Goal: Task Accomplishment & Management: Complete application form

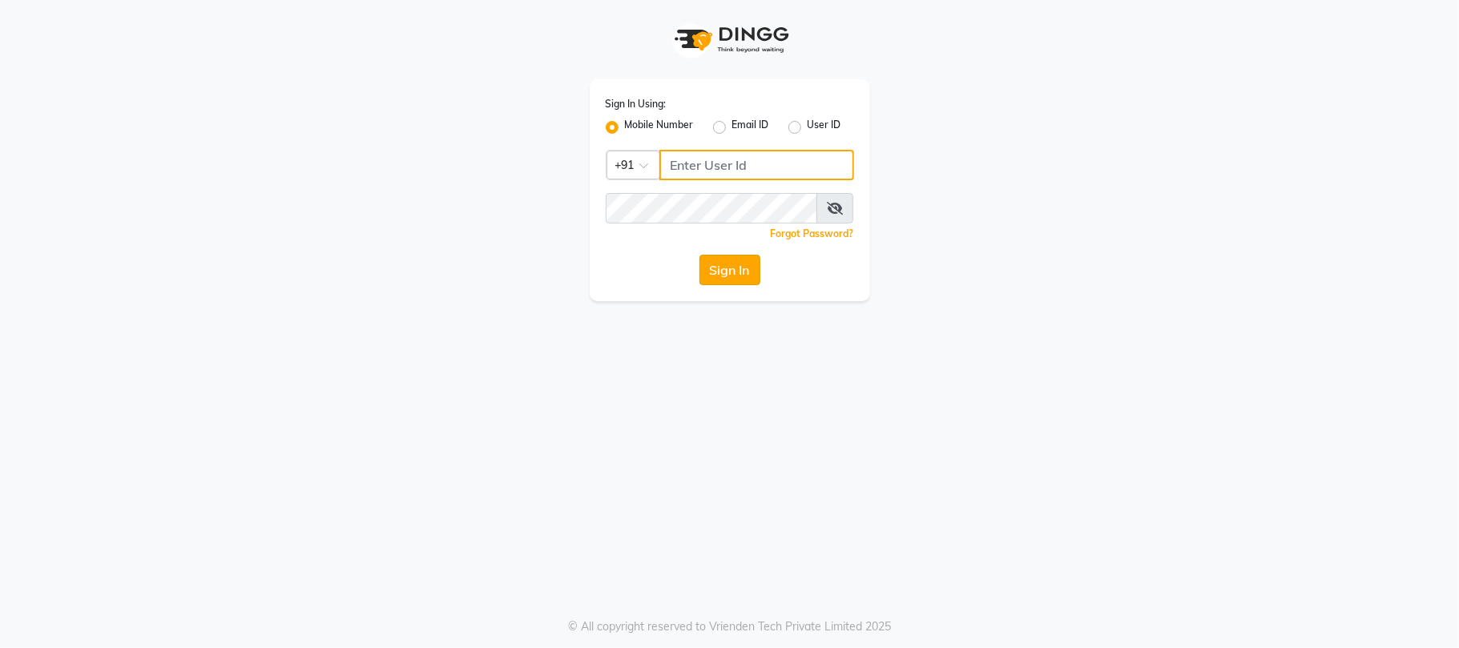
type input "7219821253"
click at [721, 273] on button "Sign In" at bounding box center [729, 270] width 61 height 30
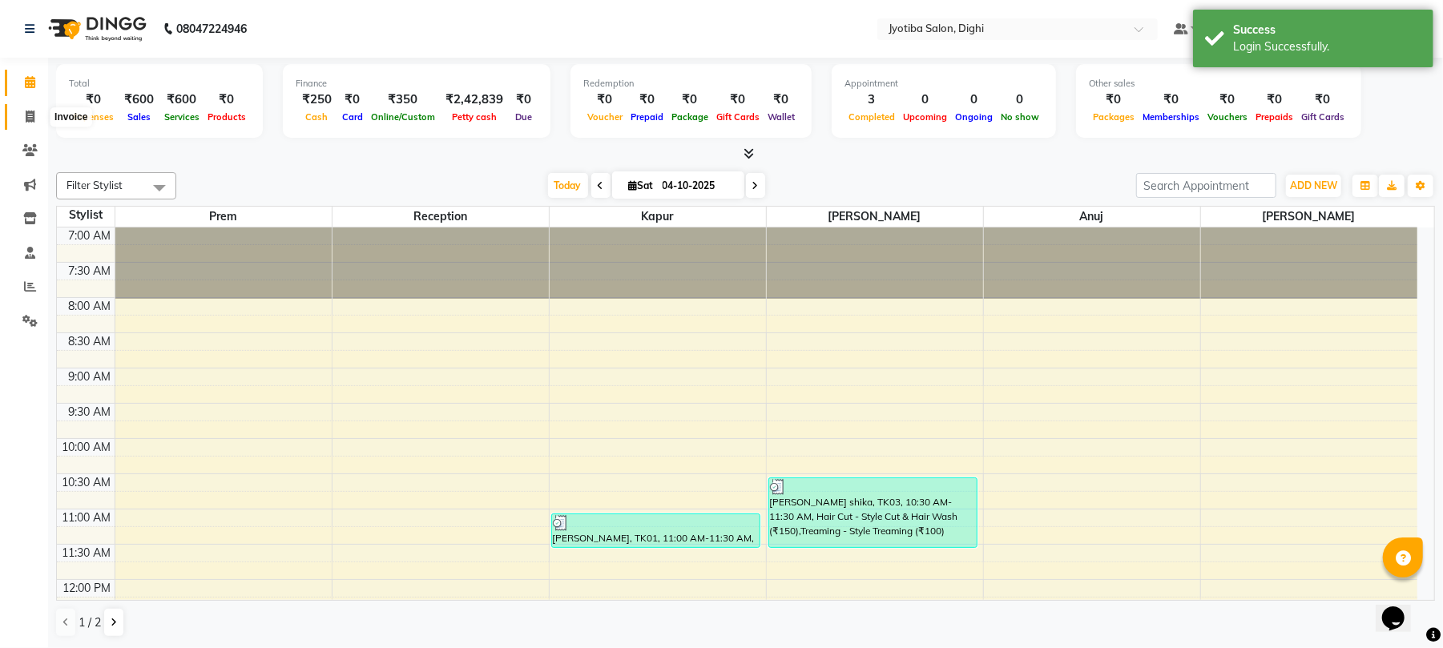
click at [30, 123] on span at bounding box center [30, 117] width 28 height 18
select select "643"
select select "service"
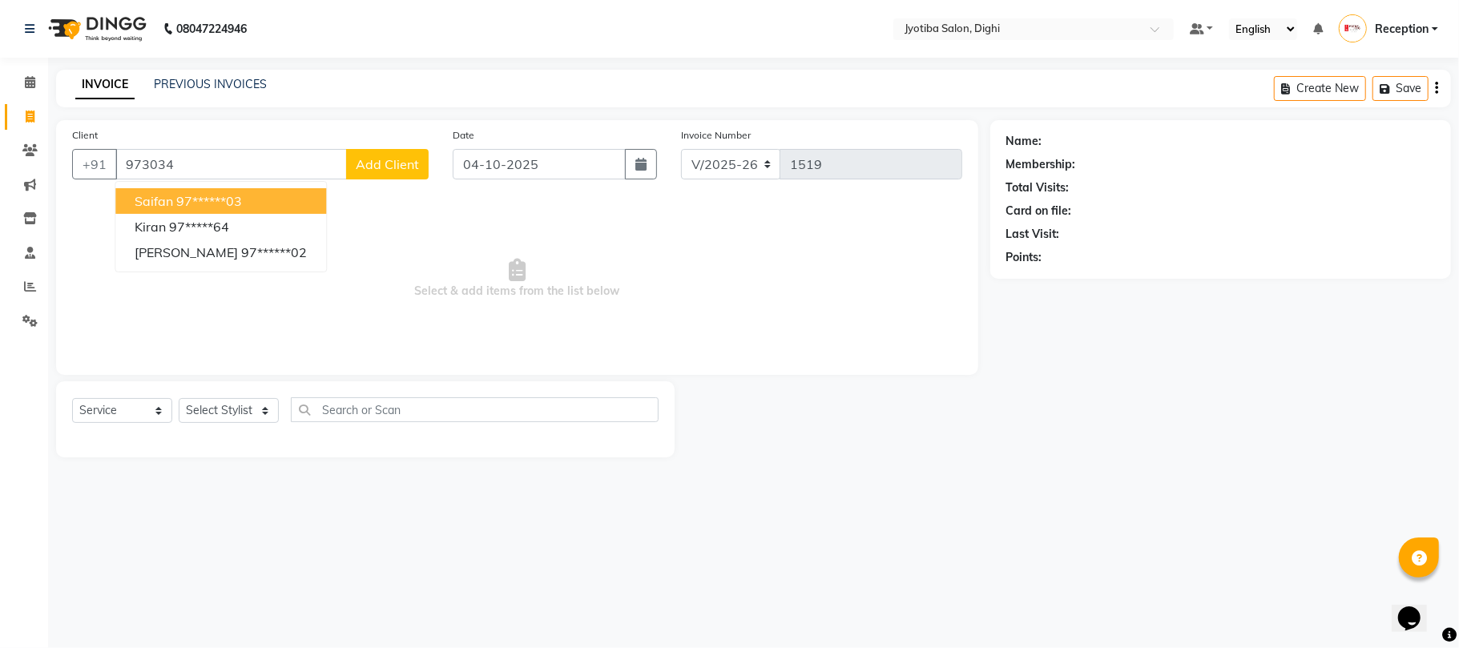
click at [232, 195] on ngb-highlight "97******03" at bounding box center [209, 201] width 66 height 16
type input "97******03"
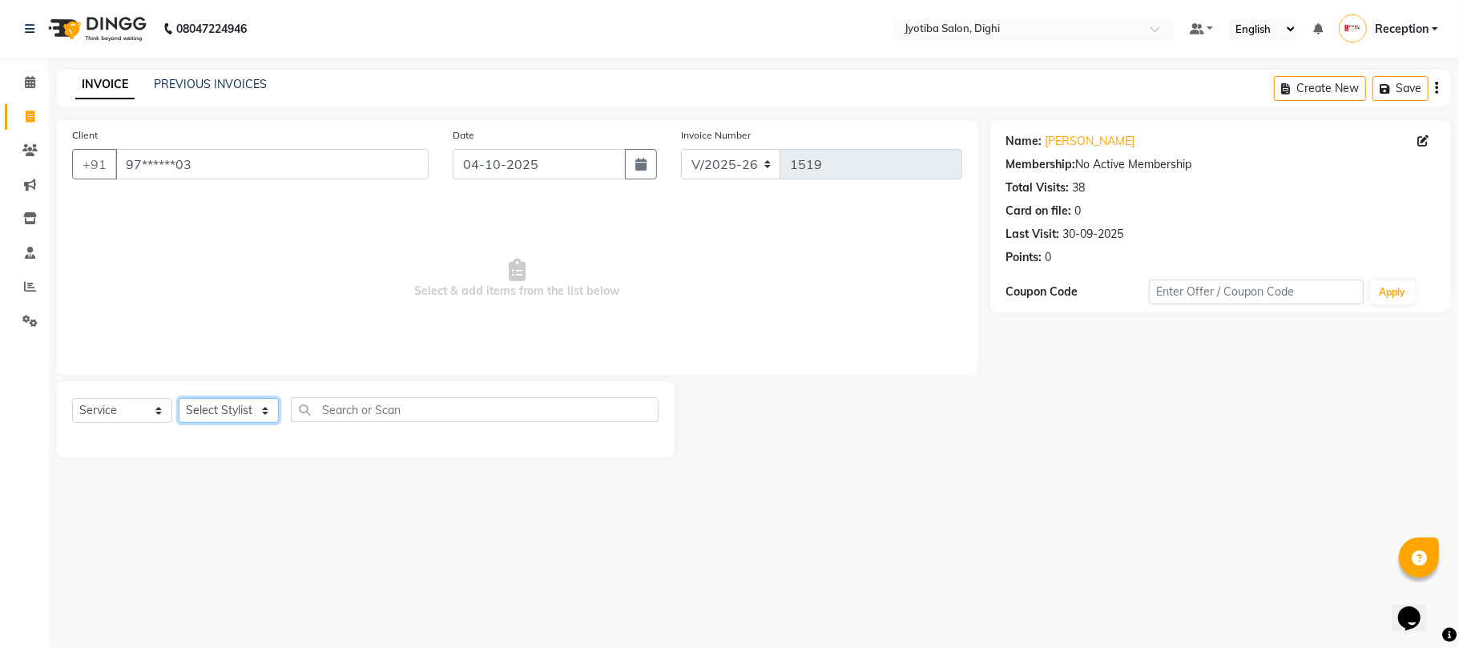
click at [258, 411] on select "Select Stylist anuj [PERSON_NAME] Prem Reception [PERSON_NAME]" at bounding box center [229, 410] width 100 height 25
select select "59471"
click at [179, 398] on select "Select Stylist anuj [PERSON_NAME] Prem Reception [PERSON_NAME]" at bounding box center [229, 410] width 100 height 25
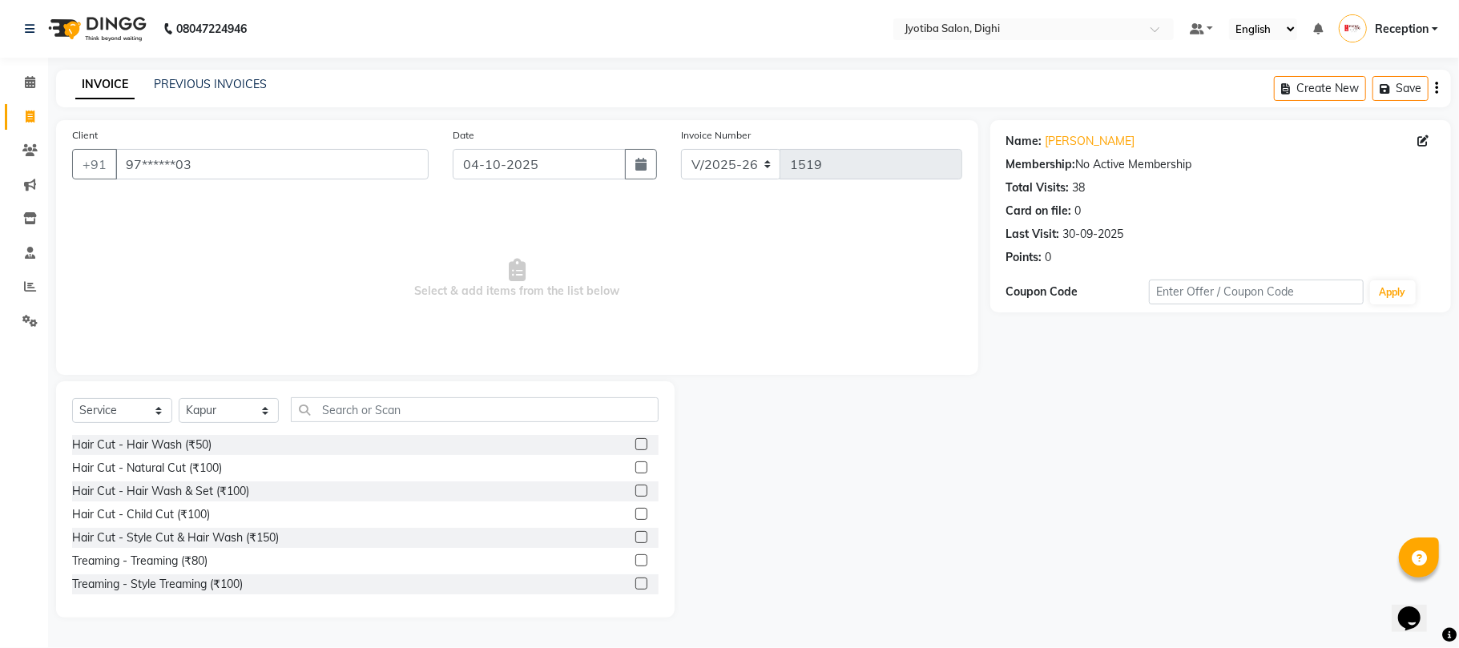
click at [635, 587] on label at bounding box center [641, 584] width 12 height 12
click at [635, 587] on input "checkbox" at bounding box center [640, 584] width 10 height 10
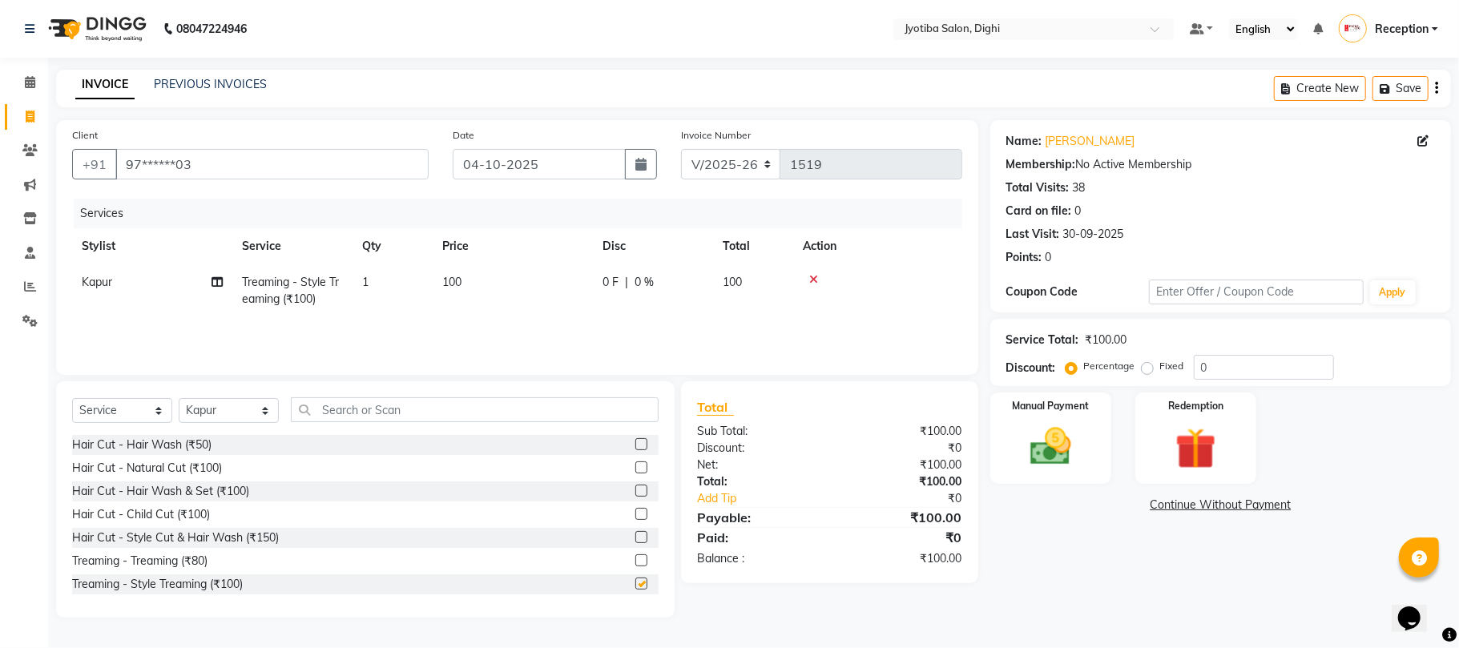
checkbox input "false"
click at [1161, 501] on link "Continue Without Payment" at bounding box center [1220, 505] width 454 height 17
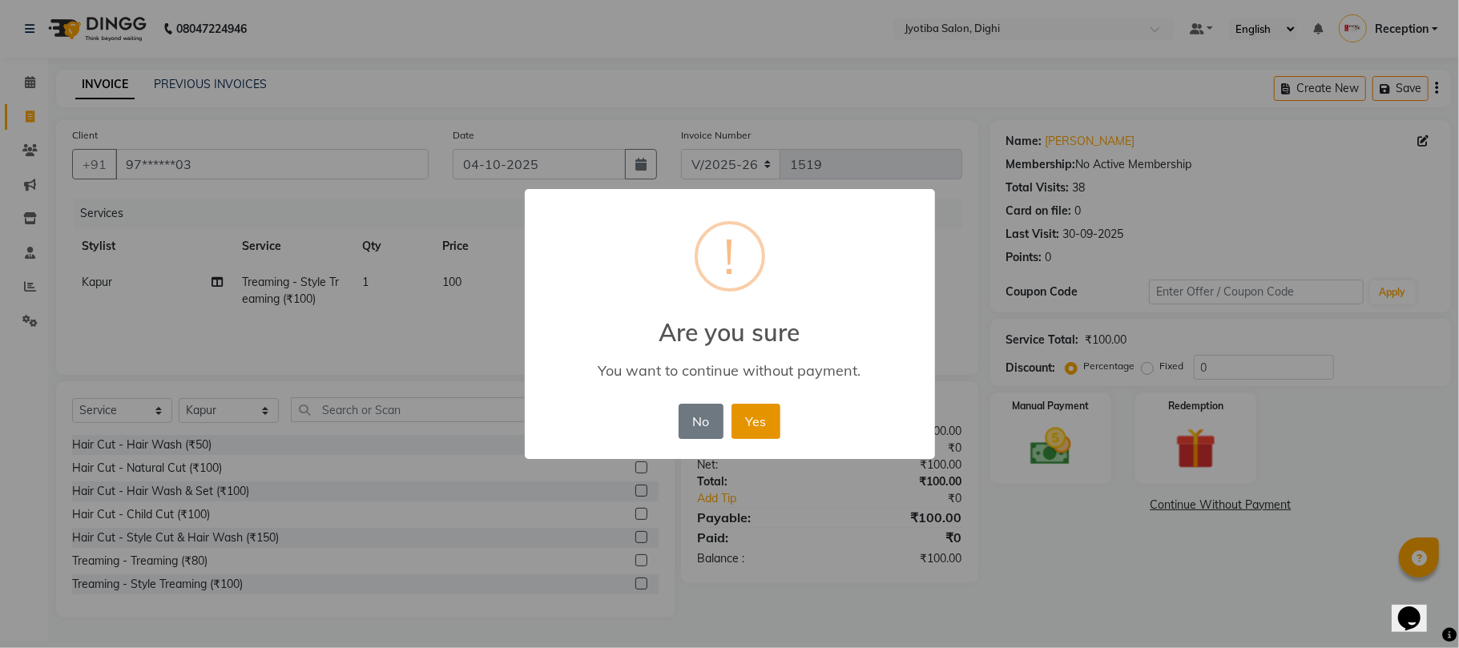
click at [771, 427] on button "Yes" at bounding box center [755, 421] width 49 height 35
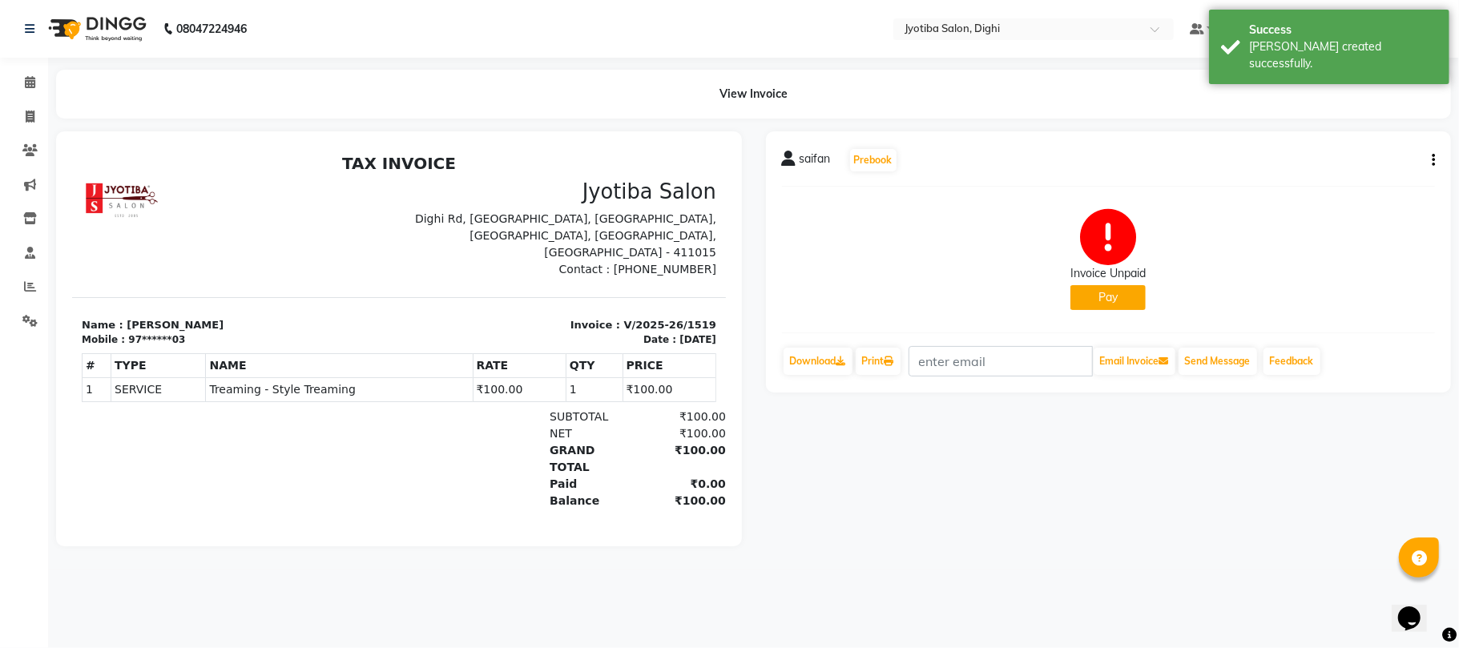
click at [1088, 288] on button "Pay" at bounding box center [1107, 297] width 75 height 25
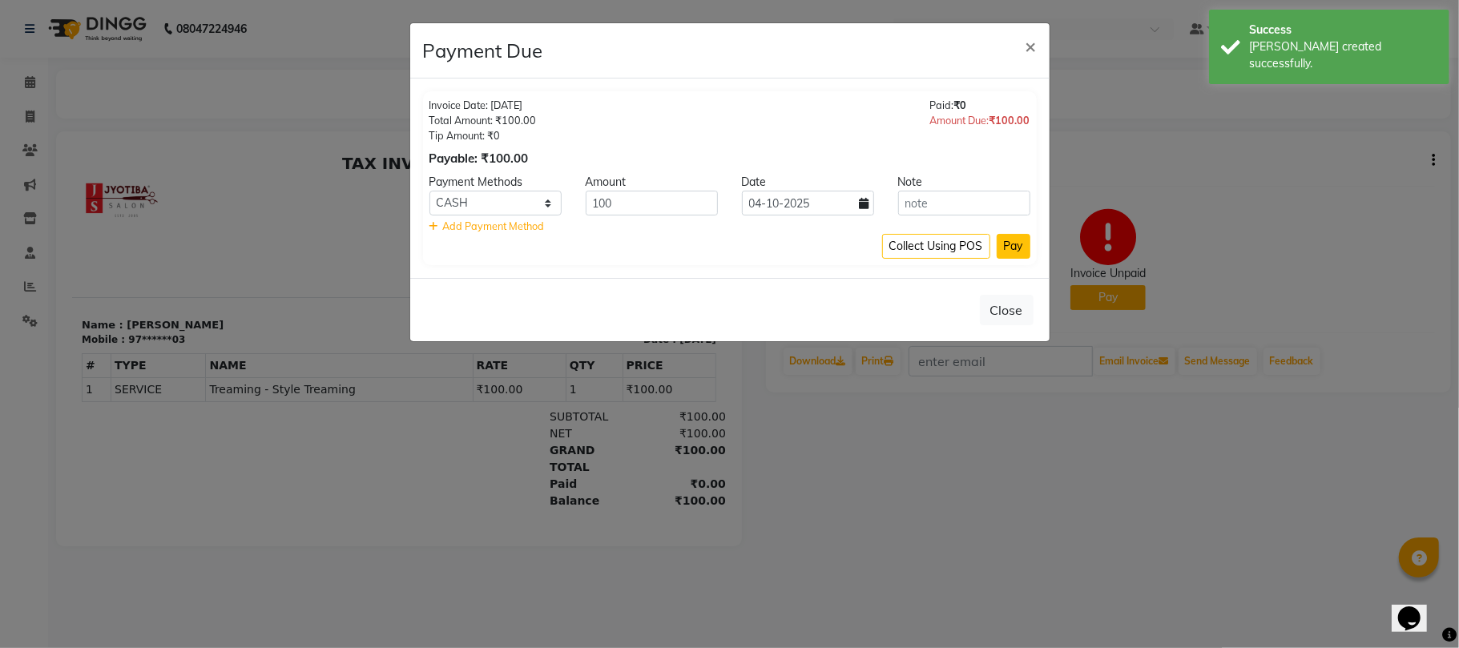
click at [996, 251] on button "Pay" at bounding box center [1013, 246] width 34 height 25
click at [994, 251] on div "Collect Using POS Pay" at bounding box center [729, 246] width 601 height 25
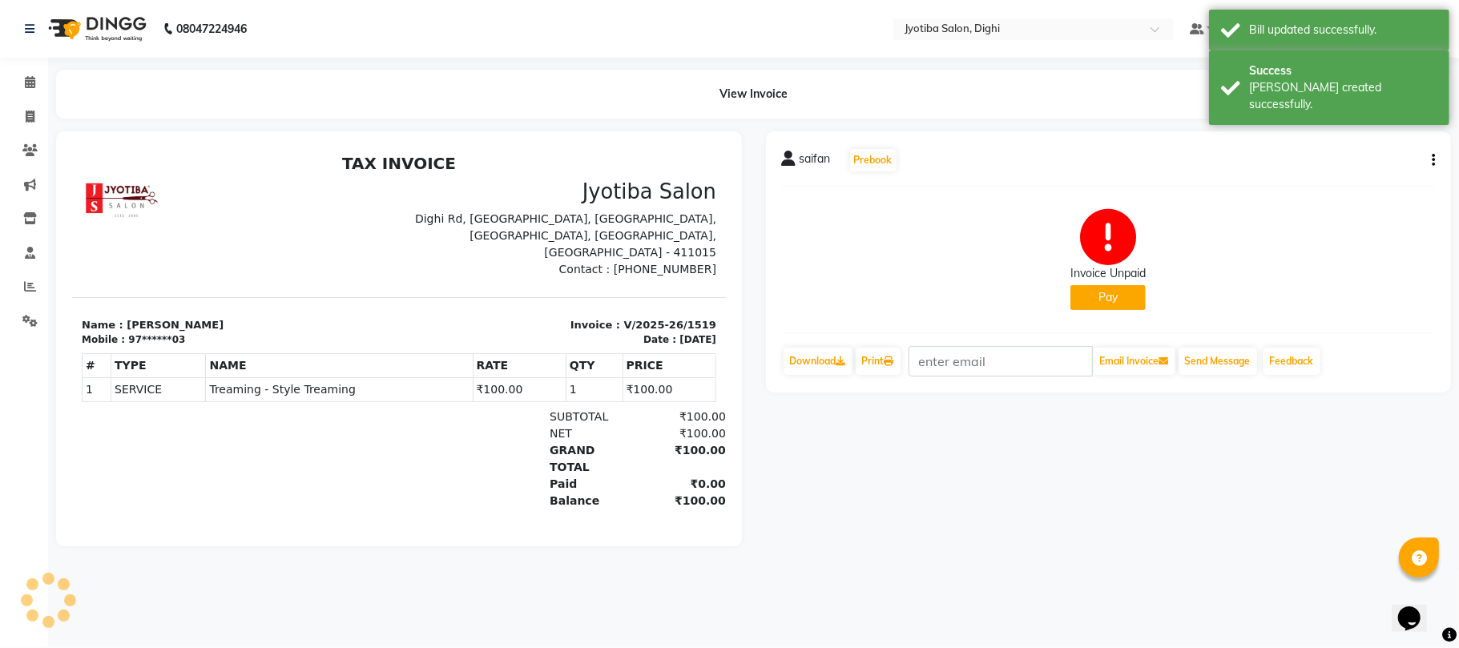
click at [994, 238] on div "Invoice Date: [DATE] Total Amount: ₹100.00 Tip Amount: ₹0 Payable: ₹100.00 Paid…" at bounding box center [729, 137] width 639 height 199
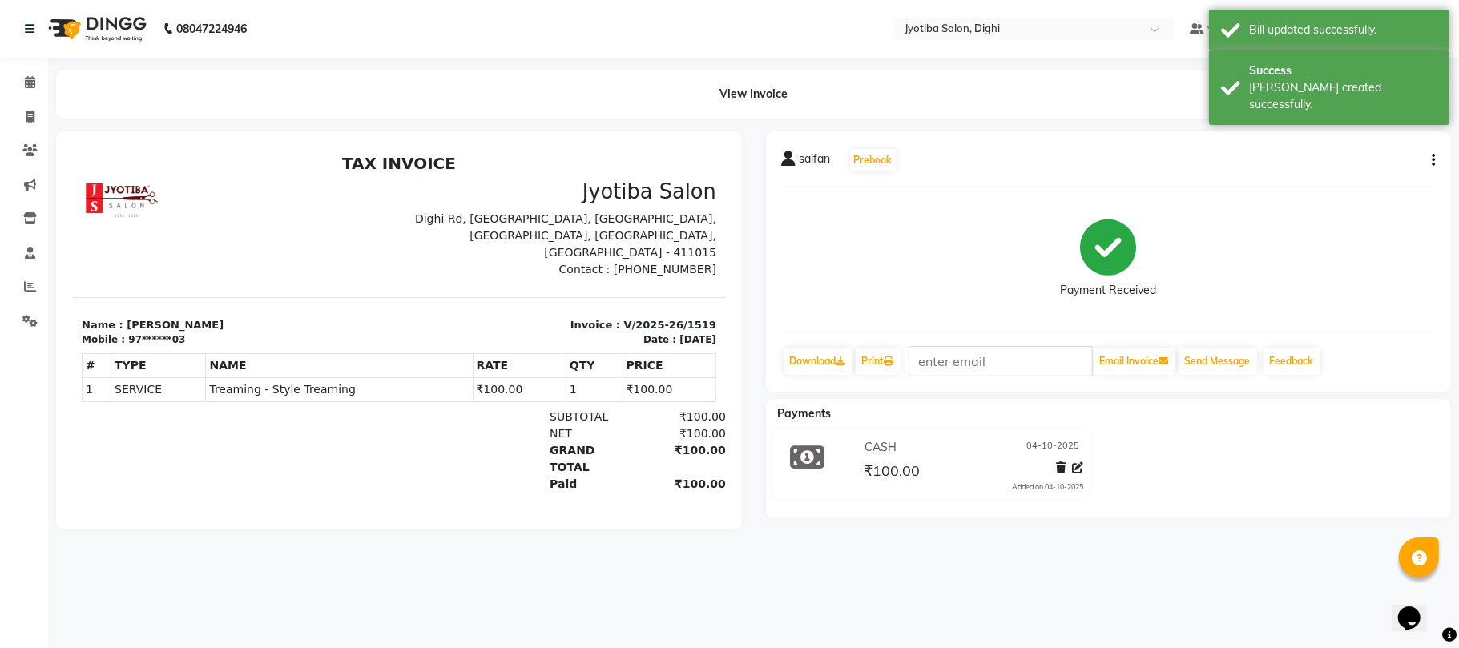
click at [1430, 161] on button "button" at bounding box center [1430, 160] width 10 height 17
click at [1387, 147] on div "Split Service Amount" at bounding box center [1353, 149] width 110 height 20
select select "59471"
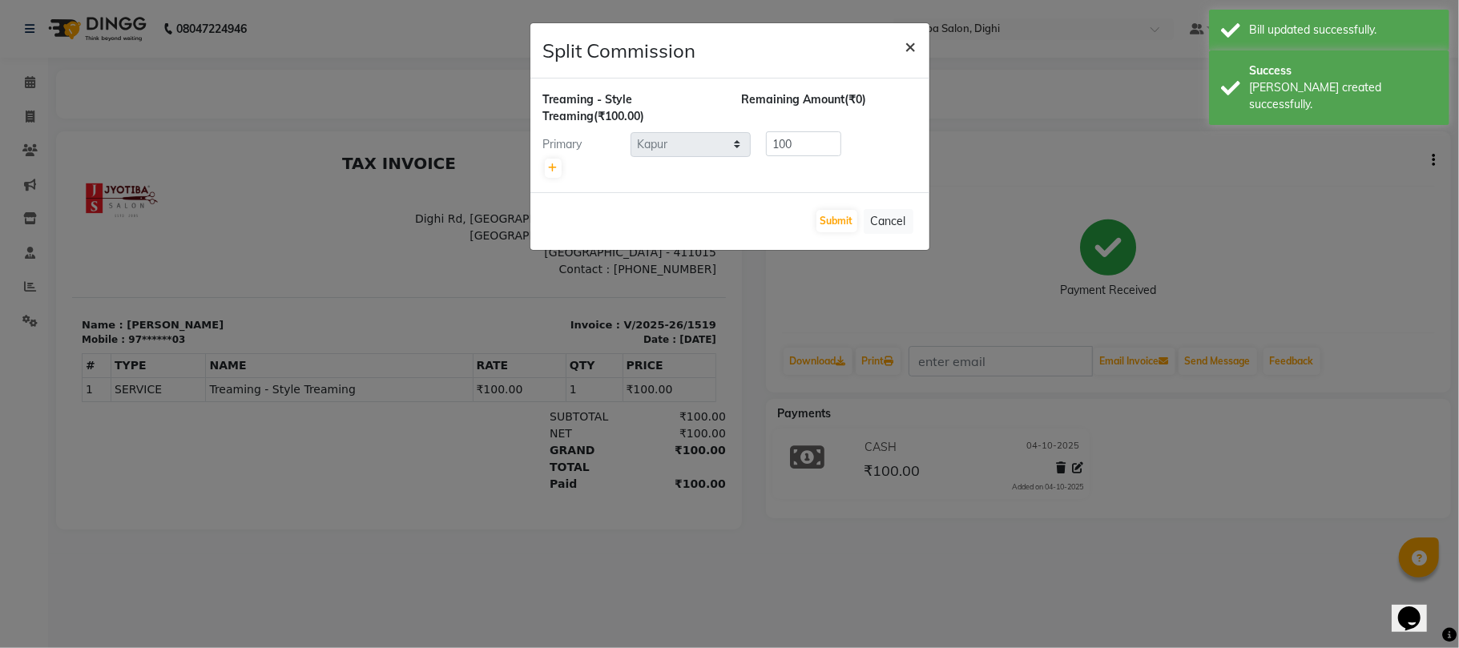
click at [908, 45] on span "×" at bounding box center [910, 46] width 11 height 24
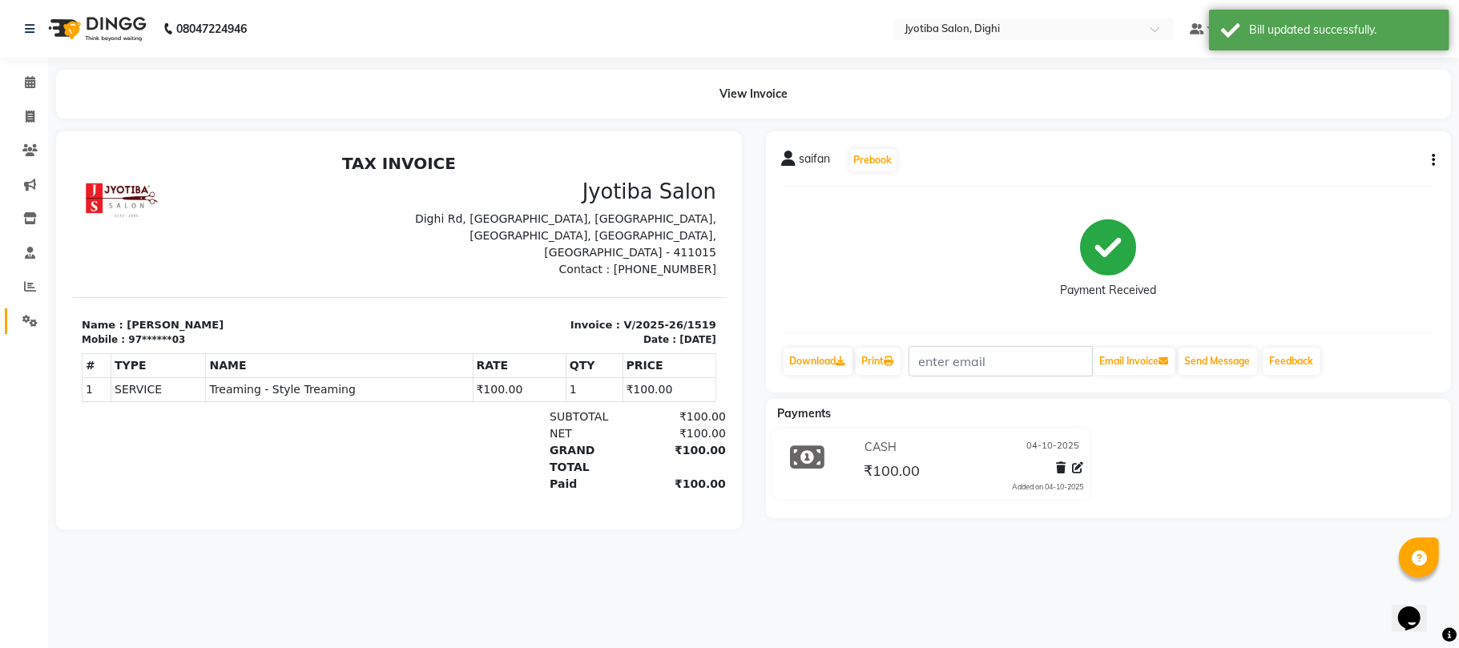
click at [33, 318] on icon at bounding box center [29, 321] width 15 height 12
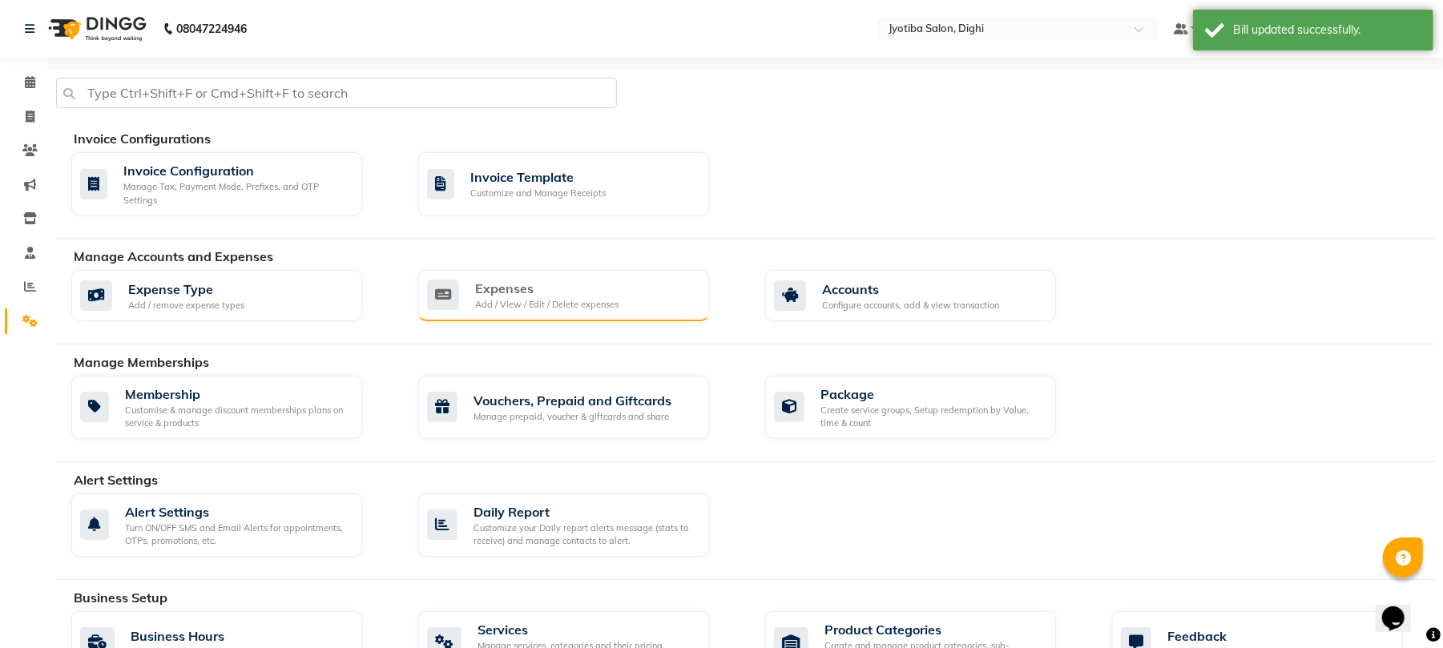
click at [487, 274] on div "Expenses Add / View / Edit / Delete expenses" at bounding box center [563, 295] width 291 height 51
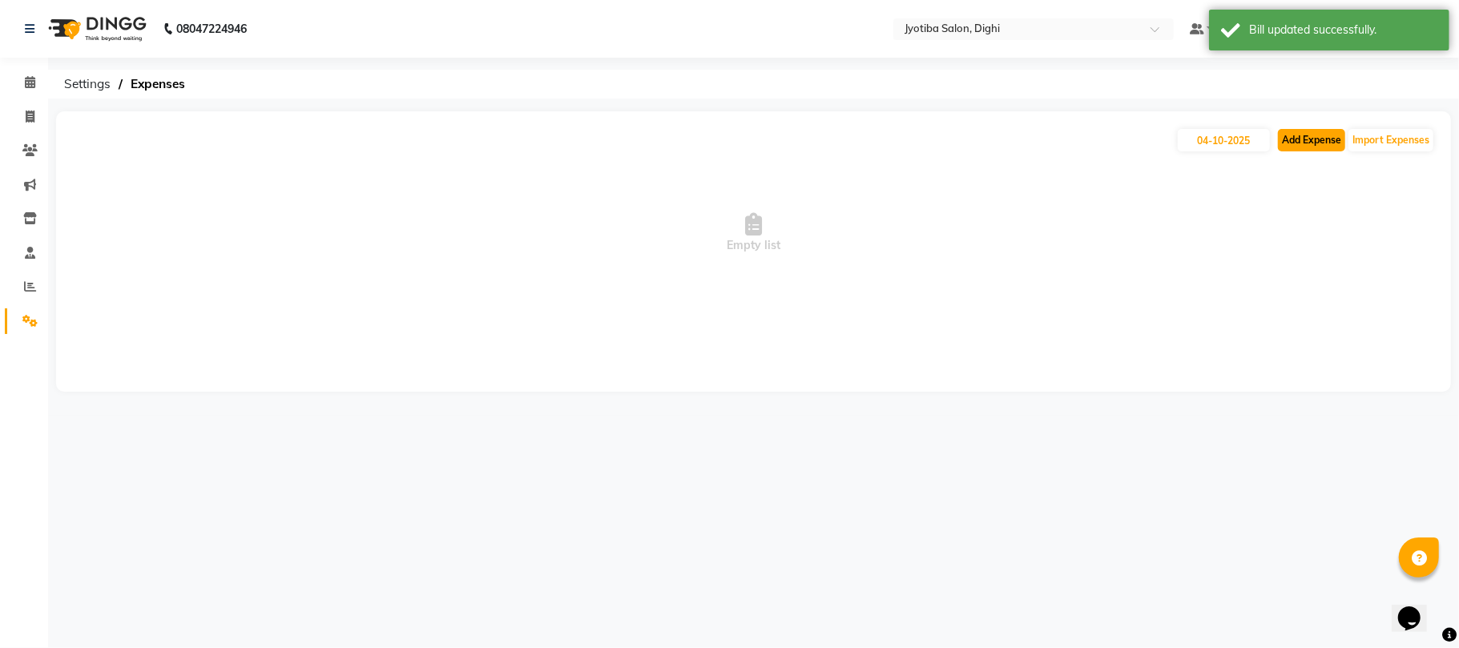
click at [1280, 139] on button "Add Expense" at bounding box center [1311, 140] width 67 height 22
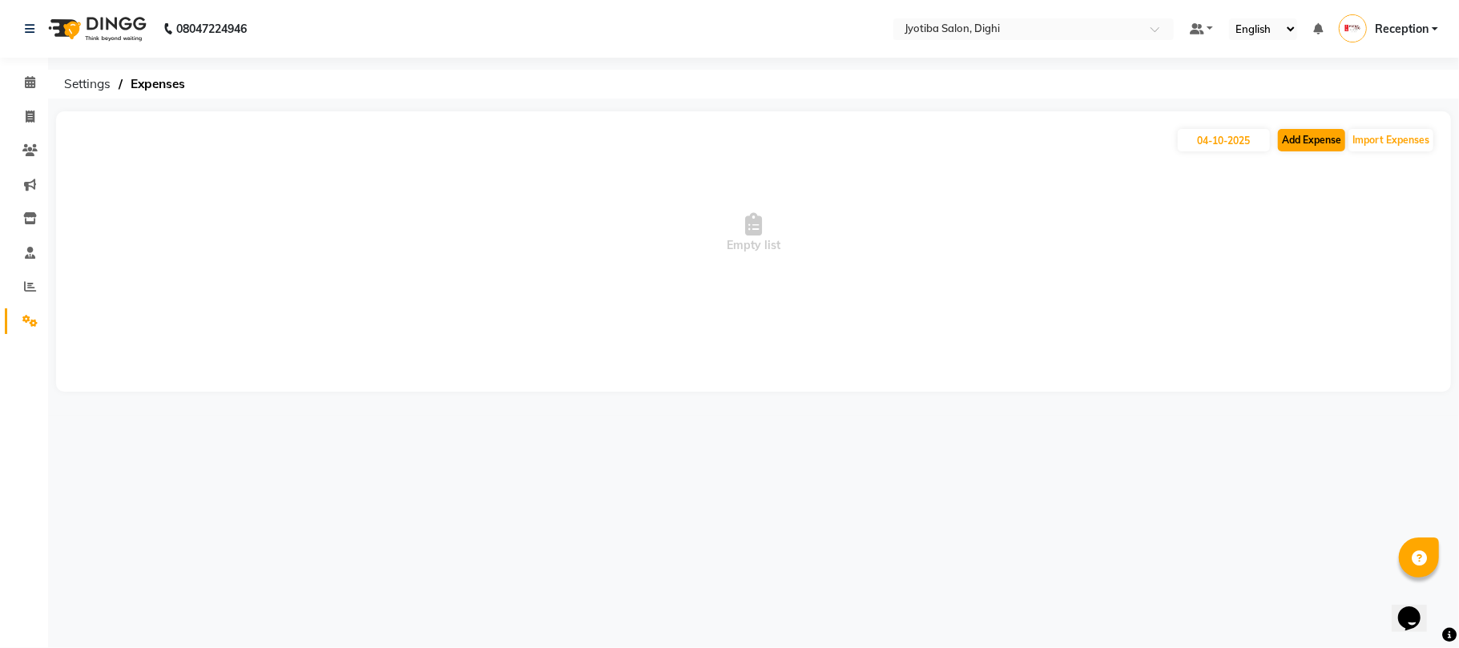
select select "1"
select select "2318"
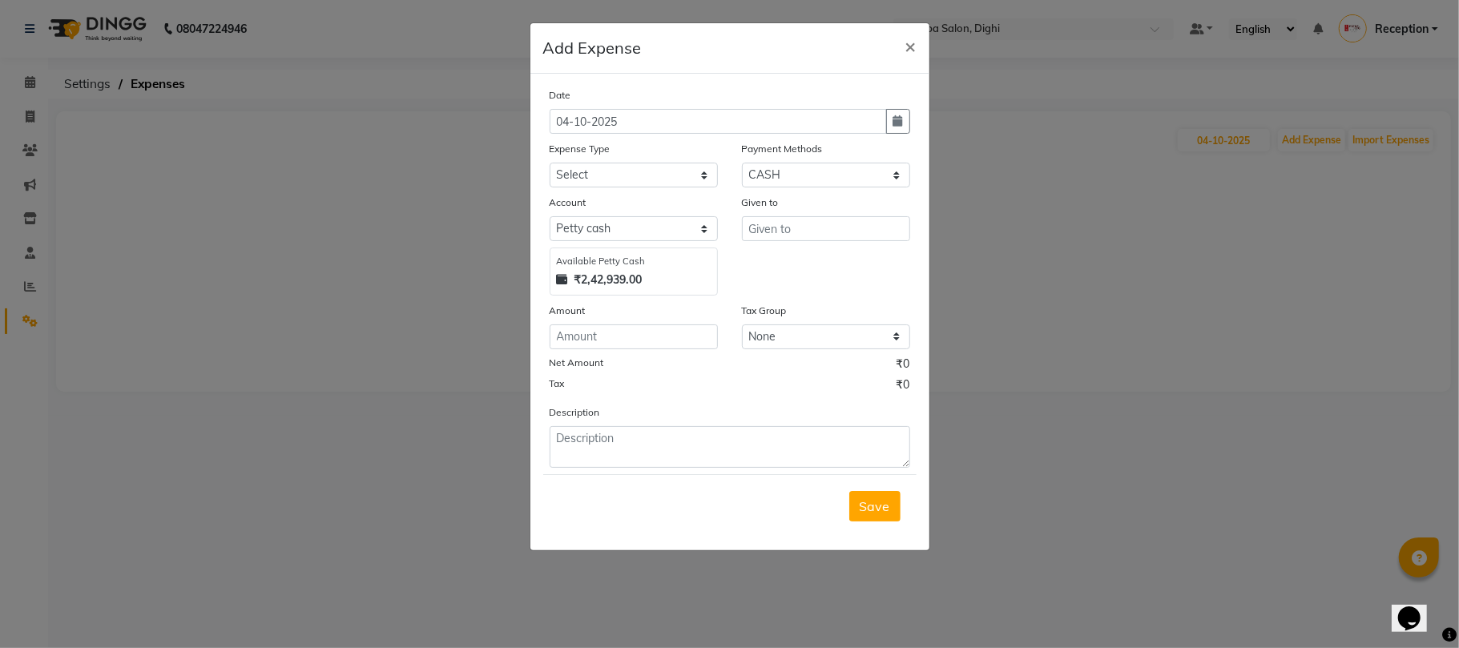
click at [849, 238] on div "Given to" at bounding box center [826, 245] width 192 height 102
click at [846, 234] on input "text" at bounding box center [826, 228] width 168 height 25
click at [846, 227] on input "text" at bounding box center [826, 228] width 168 height 25
click at [863, 210] on div "Given to" at bounding box center [826, 205] width 168 height 22
click at [853, 226] on input "text" at bounding box center [826, 228] width 168 height 25
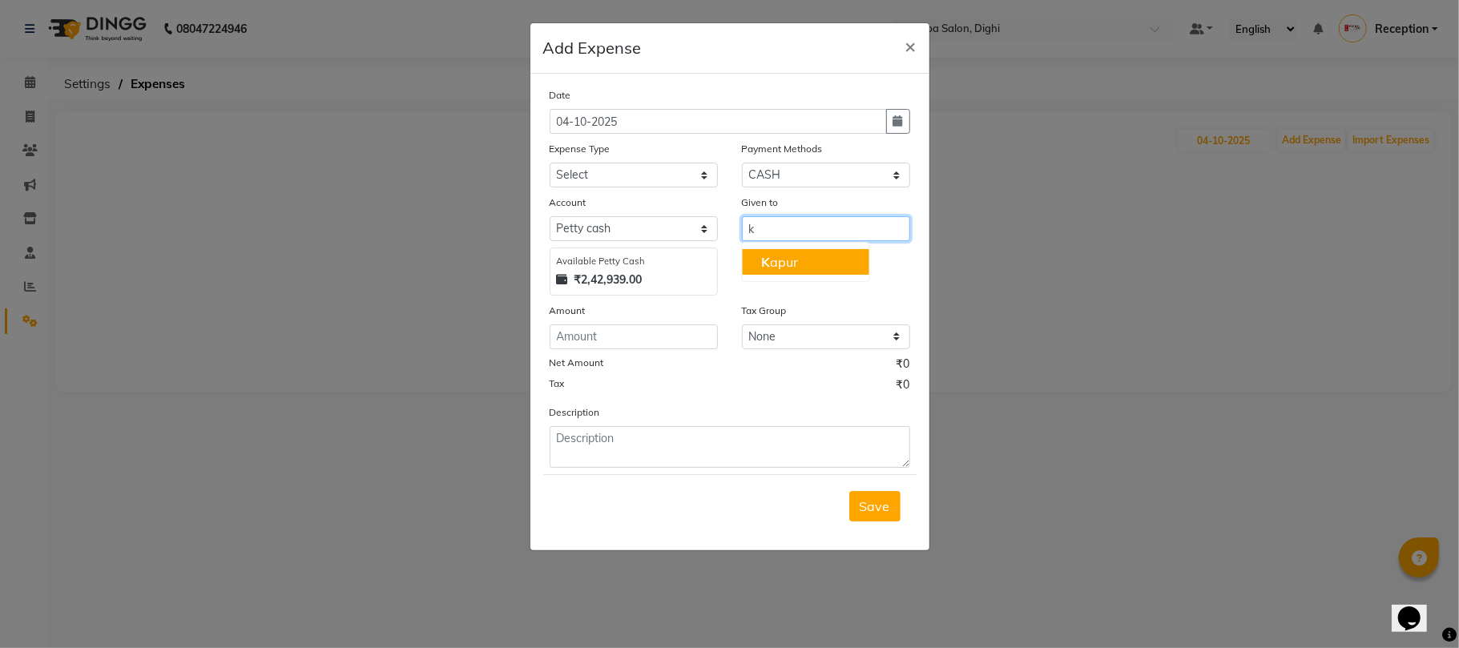
click at [789, 257] on ngb-highlight "K apur" at bounding box center [779, 262] width 37 height 16
type input "Kapur"
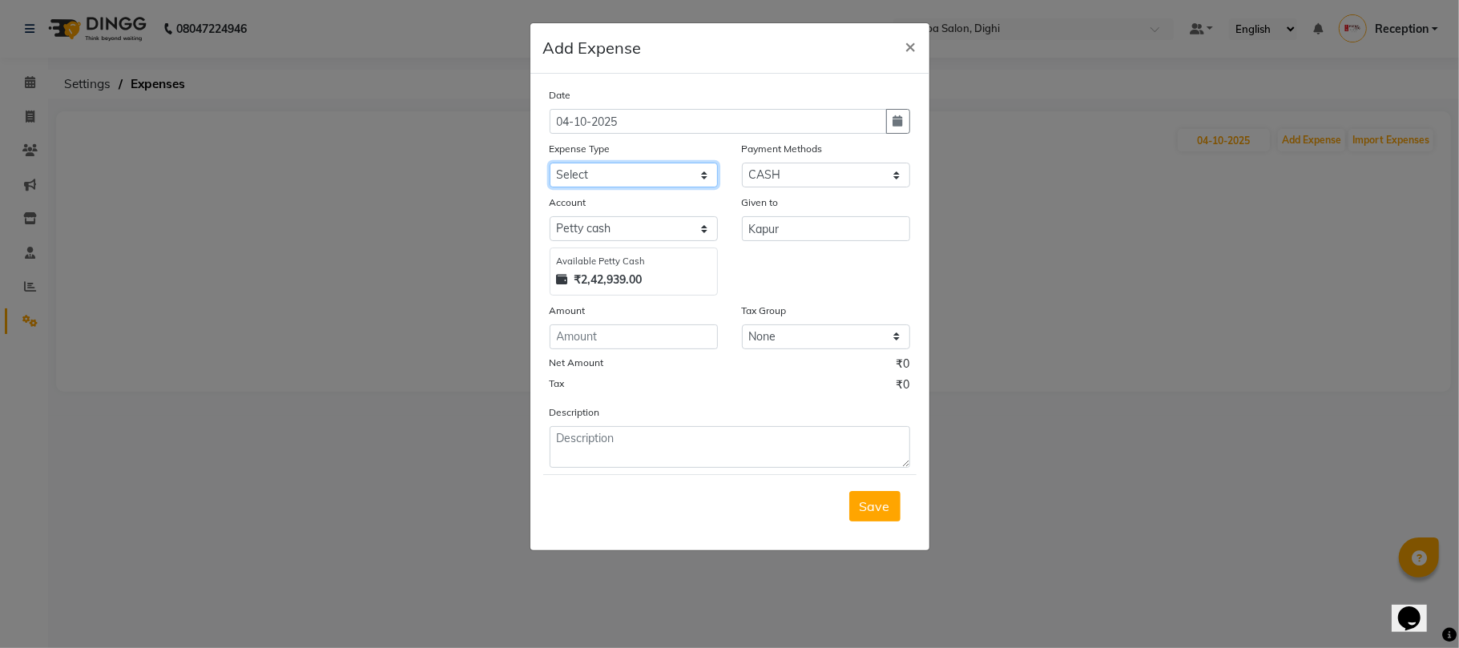
click at [666, 167] on select "Select Advance salary Advance salary ajaj Bank charges Car maintenance Cash tra…" at bounding box center [633, 175] width 168 height 25
select select "18043"
click at [549, 163] on select "Select Advance salary Advance salary ajaj Bank charges Car maintenance Cash tra…" at bounding box center [633, 175] width 168 height 25
click at [663, 340] on input "number" at bounding box center [633, 336] width 168 height 25
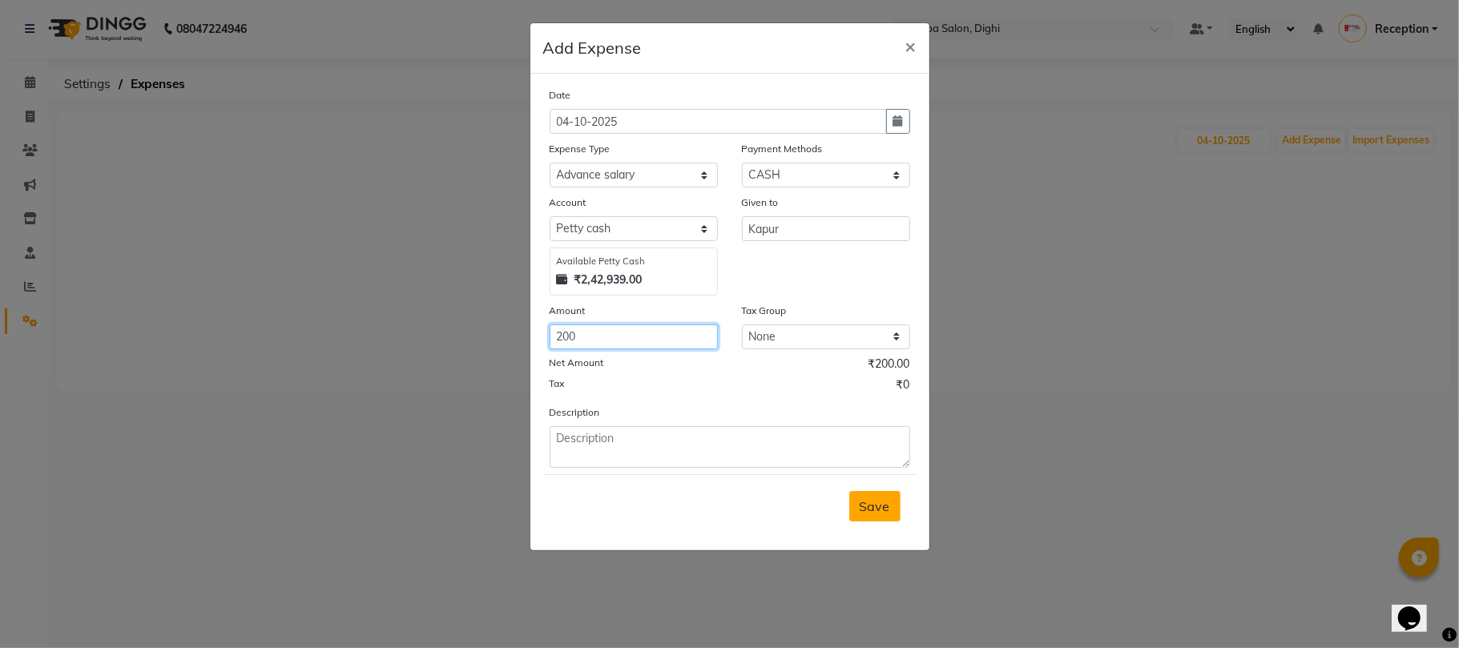
type input "200"
click at [885, 511] on span "Save" at bounding box center [874, 506] width 30 height 16
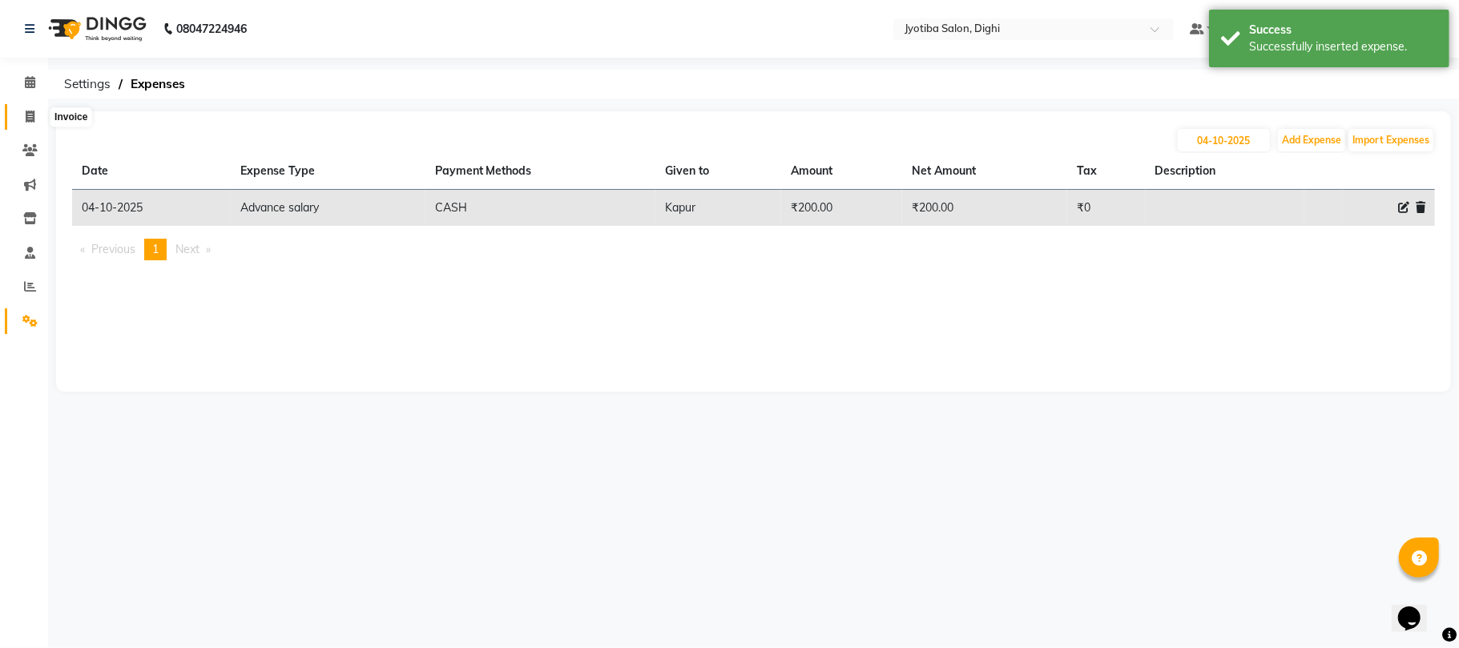
click at [22, 125] on span at bounding box center [30, 117] width 28 height 18
select select "643"
select select "service"
